Goal: Information Seeking & Learning: Understand process/instructions

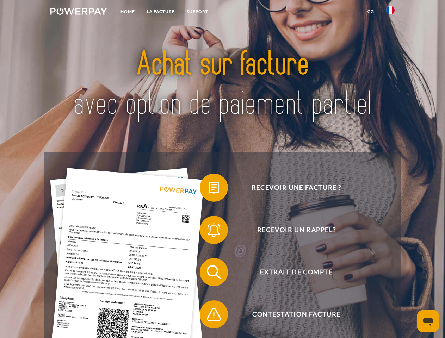
click at [79, 12] on img at bounding box center [78, 11] width 57 height 7
click at [390, 12] on img at bounding box center [390, 10] width 8 height 8
click at [370, 12] on link "CG" at bounding box center [370, 11] width 19 height 13
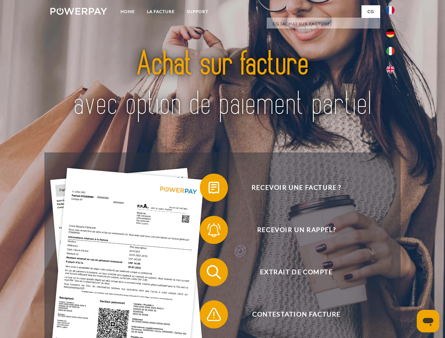
click at [208, 189] on span at bounding box center [203, 187] width 35 height 35
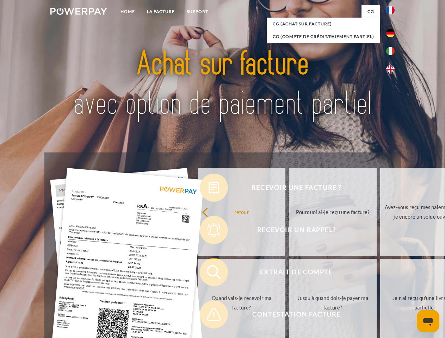
click at [208, 231] on div "Recevoir une facture ? Recevoir un rappel? Extrait de compte retour" at bounding box center [222, 293] width 356 height 282
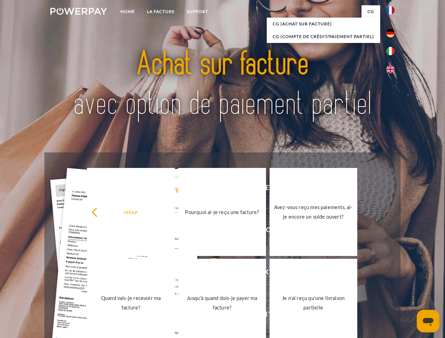
click at [208, 274] on link "Jusqu'à quand dois-je payer ma facture?" at bounding box center [222, 303] width 88 height 88
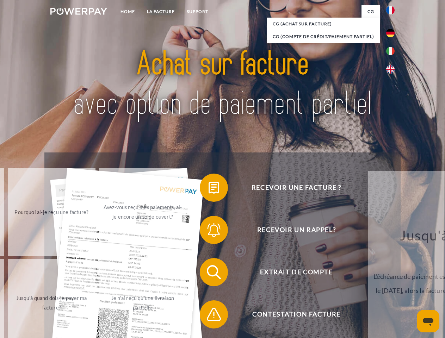
click at [208, 316] on span at bounding box center [203, 314] width 35 height 35
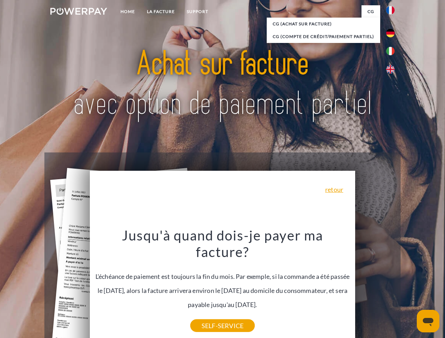
click at [428, 321] on icon "Ouvrir la fenêtre de messagerie" at bounding box center [428, 322] width 11 height 8
